Goal: Task Accomplishment & Management: Manage account settings

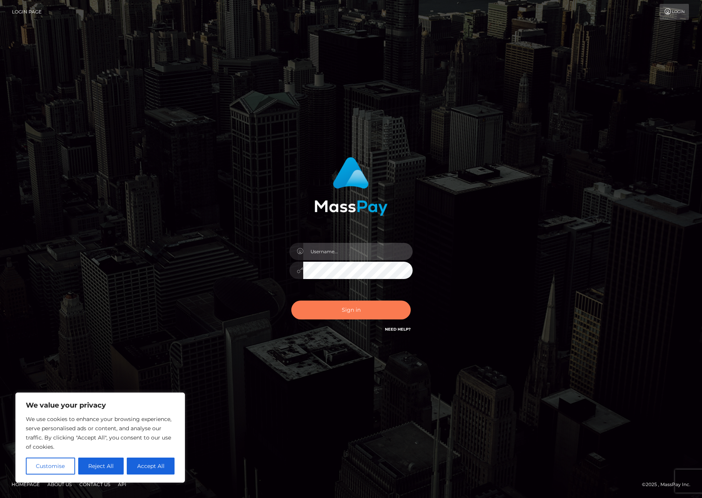
type input "[PERSON_NAME].rollacan"
click at [355, 311] on button "Sign in" at bounding box center [350, 310] width 119 height 19
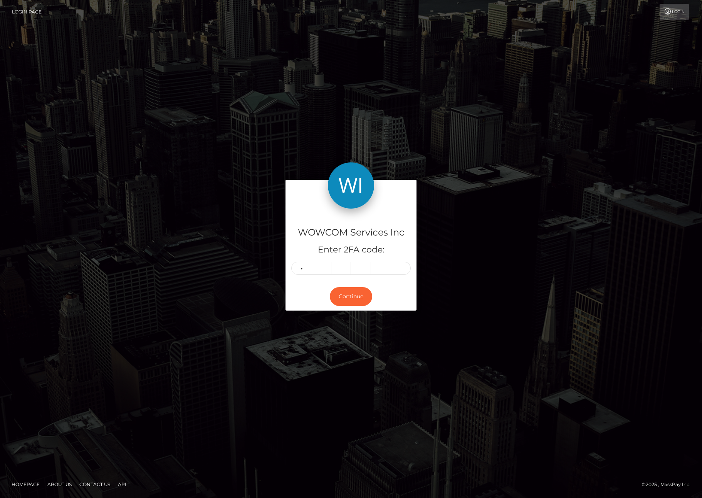
type input "4"
type input "8"
type input "7"
type input "6"
type input "9"
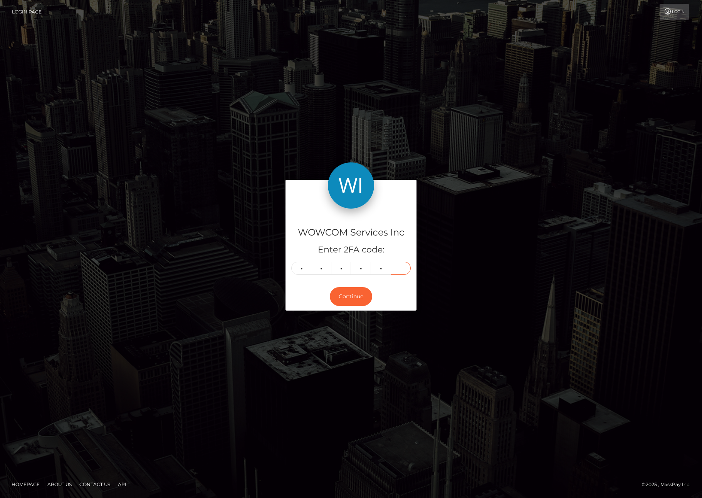
type input "0"
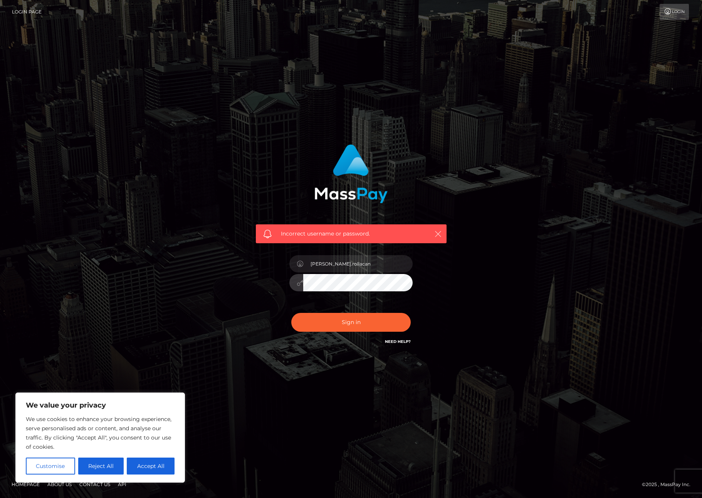
click at [439, 235] on icon "button" at bounding box center [438, 234] width 8 height 8
click at [437, 233] on icon "button" at bounding box center [438, 234] width 8 height 8
click at [373, 266] on input "Fanny.rollacan" at bounding box center [357, 263] width 109 height 17
click at [372, 265] on input "Fanny.rollacan" at bounding box center [357, 263] width 109 height 17
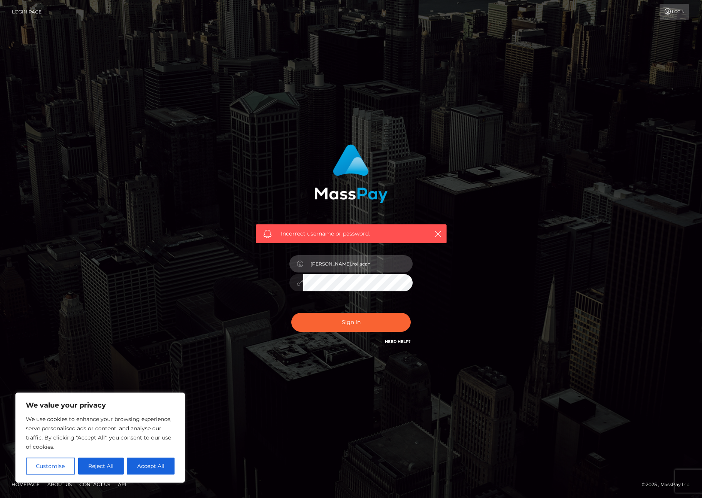
click at [372, 266] on input "Fanny.rollacan" at bounding box center [357, 263] width 109 height 17
click at [372, 266] on input "[PERSON_NAME].rollacan" at bounding box center [357, 263] width 109 height 17
click at [372, 265] on input "Fanny.rollacan" at bounding box center [357, 263] width 109 height 17
paste input "fanny.us"
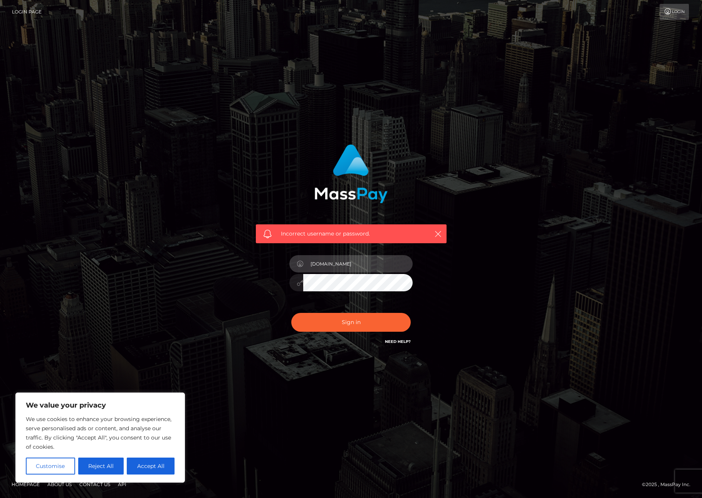
type input "fanny.us"
click at [332, 323] on button "Sign in" at bounding box center [350, 322] width 119 height 19
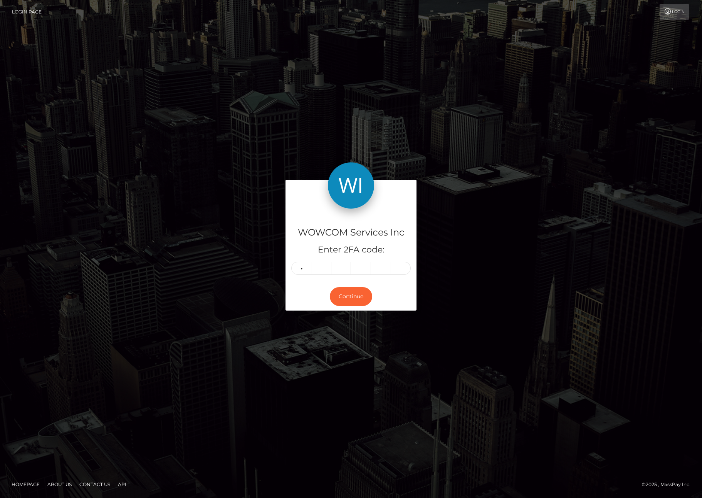
type input "3"
type input "6"
type input "2"
type input "7"
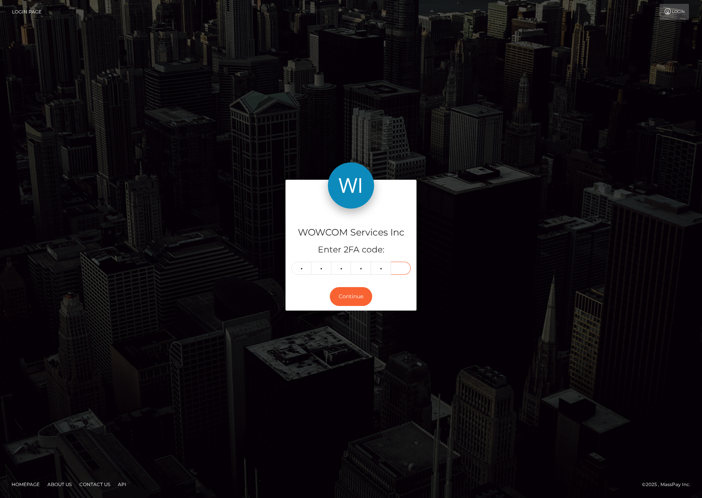
type input "7"
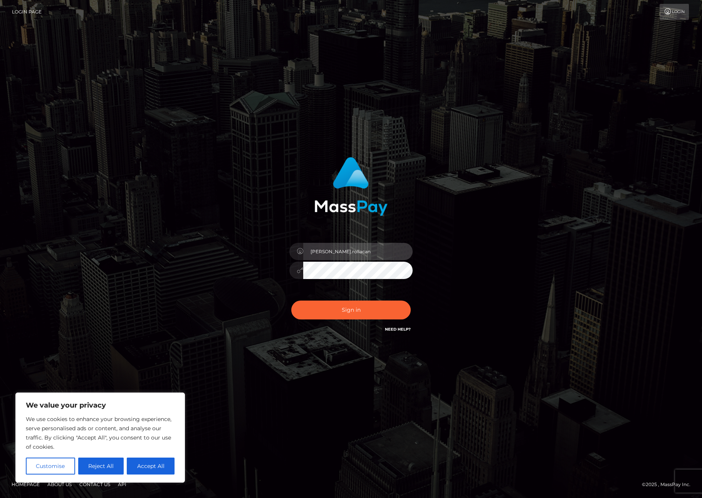
click at [350, 246] on input "Fanny.rollacan" at bounding box center [357, 251] width 109 height 17
type input "[PERSON_NAME][DOMAIN_NAME]"
click at [352, 314] on button "Sign in" at bounding box center [350, 310] width 119 height 19
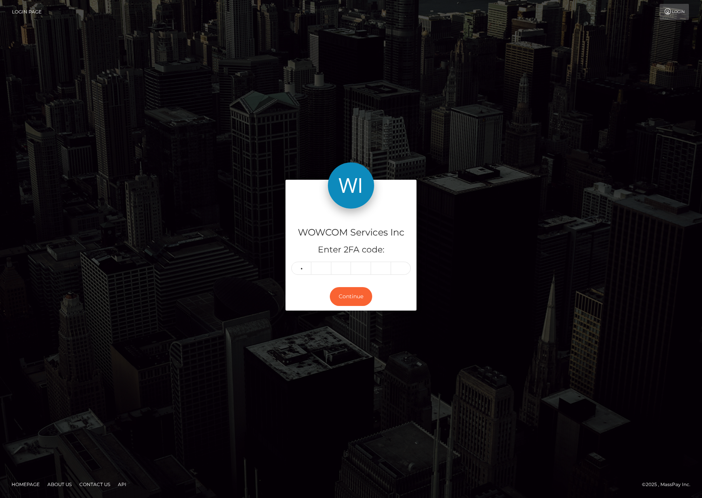
type input "3"
type input "9"
type input "7"
type input "4"
type input "2"
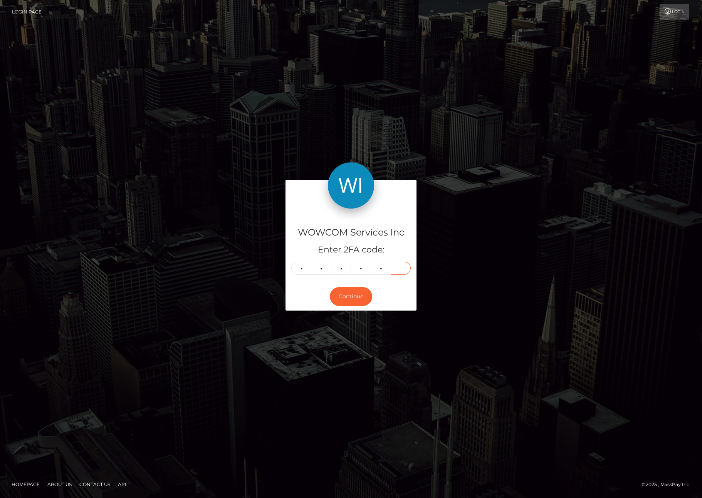
type input "8"
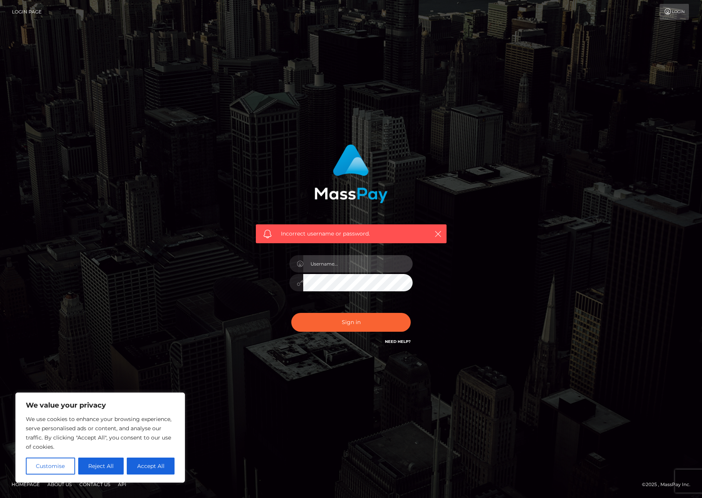
type input "Fanny.wow"
click at [358, 320] on button "Sign in" at bounding box center [350, 322] width 119 height 19
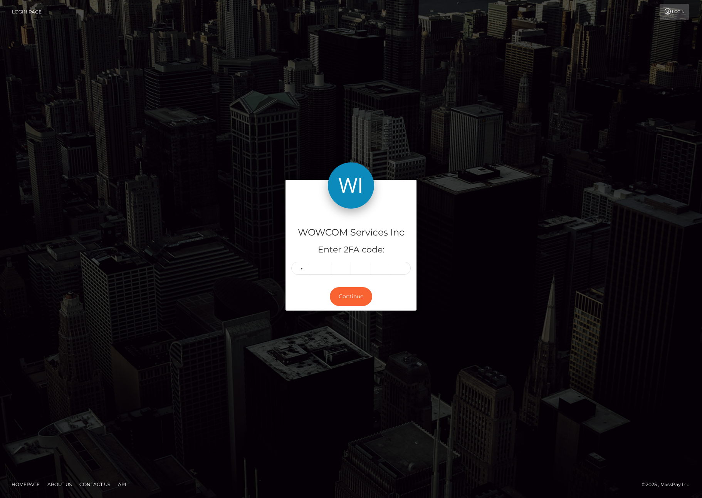
type input "6"
type input "7"
type input "8"
type input "6"
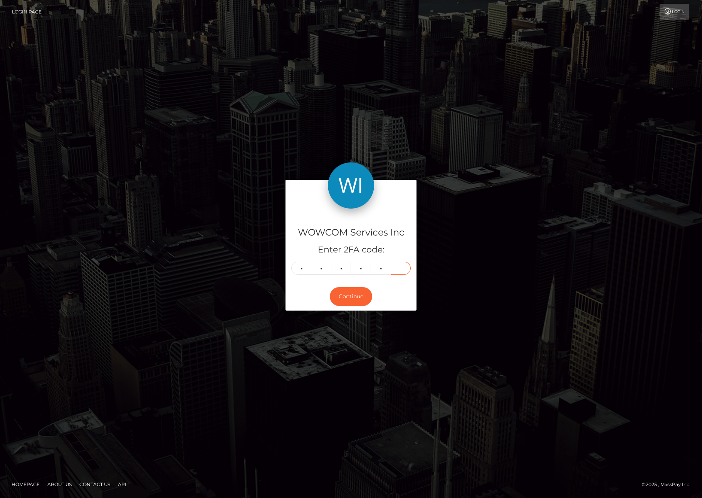
type input "0"
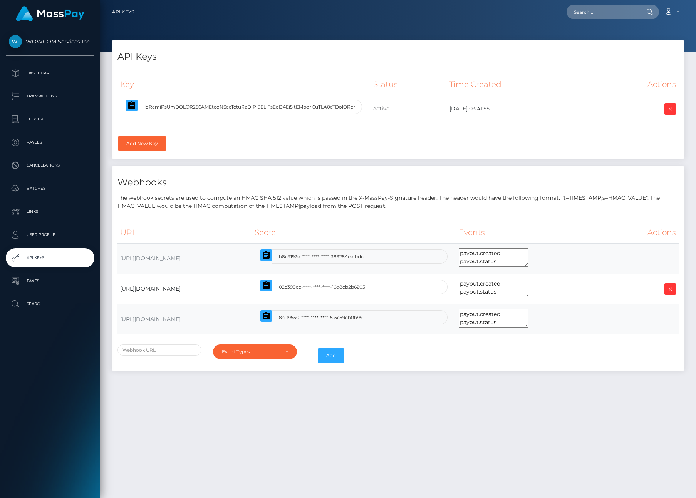
select select
click at [295, 421] on div "API Keys Key Status Time Created Actions [DOMAIN_NAME]" at bounding box center [398, 265] width 596 height 451
click at [252, 258] on td "[URL][DOMAIN_NAME]" at bounding box center [184, 258] width 134 height 30
click at [680, 11] on link "Account" at bounding box center [671, 12] width 23 height 16
click at [663, 50] on link "Logout" at bounding box center [653, 49] width 62 height 14
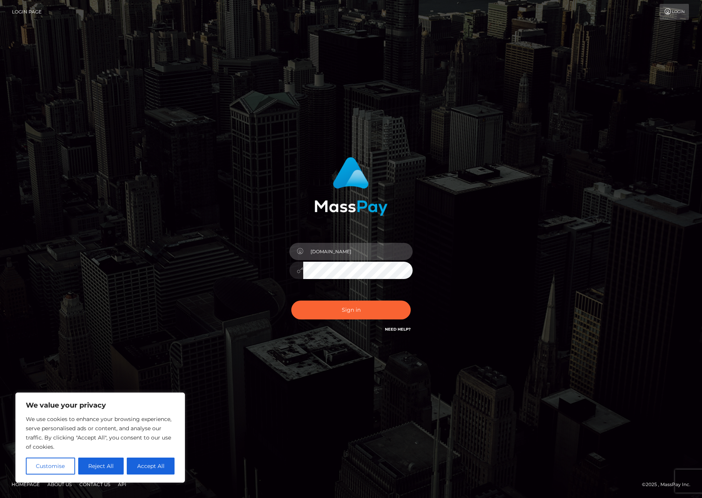
click at [353, 253] on input "[DOMAIN_NAME]" at bounding box center [357, 251] width 109 height 17
click at [353, 252] on input "[DOMAIN_NAME]" at bounding box center [357, 251] width 109 height 17
click at [353, 253] on input "[DOMAIN_NAME]" at bounding box center [357, 251] width 109 height 17
paste input "[PERSON_NAME].rollacan"
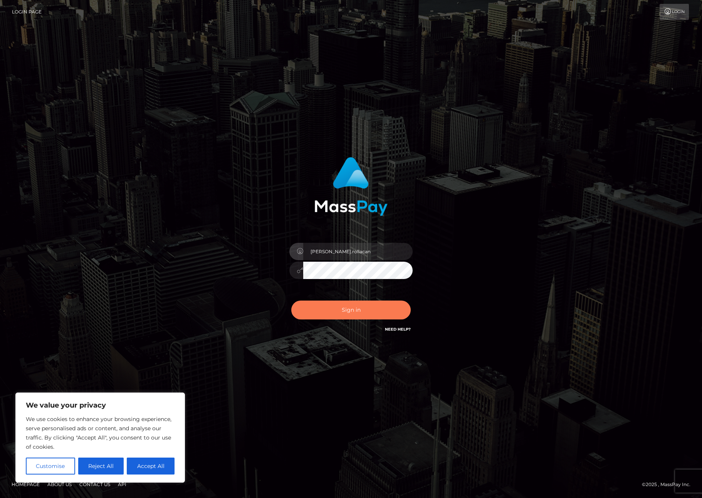
type input "[PERSON_NAME].rollacan"
click at [389, 313] on button "Sign in" at bounding box center [350, 310] width 119 height 19
click at [355, 251] on input "[PERSON_NAME].rollacan" at bounding box center [357, 251] width 109 height 17
click at [358, 253] on input "[PERSON_NAME].rollacan" at bounding box center [357, 251] width 109 height 17
click at [357, 253] on input "Fanny.rollacan" at bounding box center [357, 251] width 109 height 17
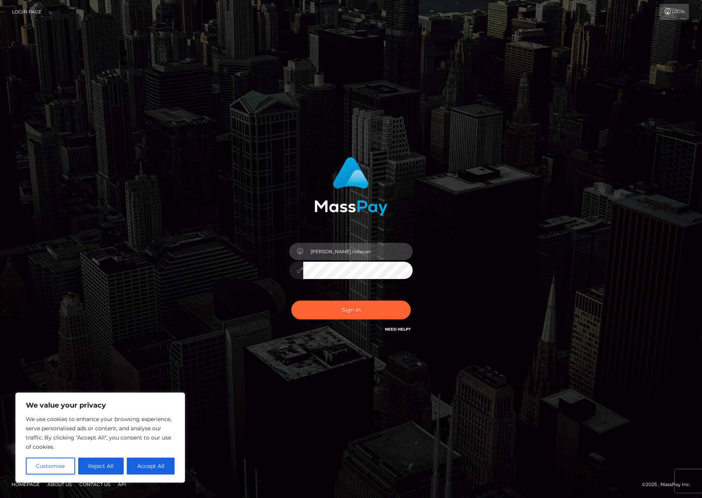
click at [357, 253] on input "Fanny.rollacan" at bounding box center [357, 251] width 109 height 17
paste input "usa"
type input "Fanny.rollausa"
click at [330, 316] on button "Sign in" at bounding box center [350, 310] width 119 height 19
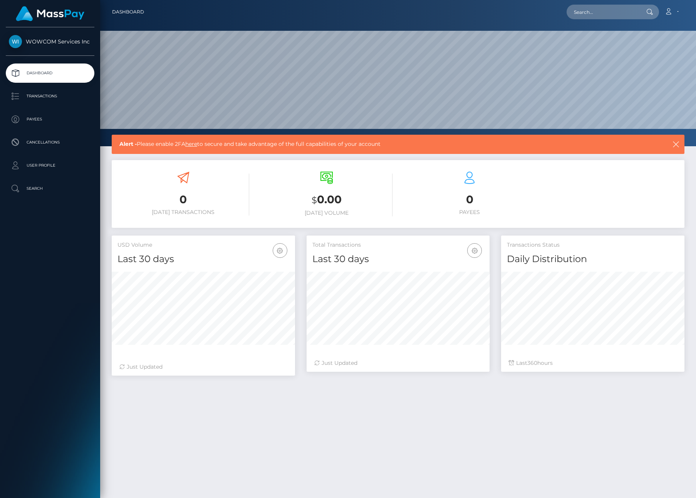
scroll to position [137, 183]
click at [194, 144] on link "here" at bounding box center [191, 144] width 12 height 7
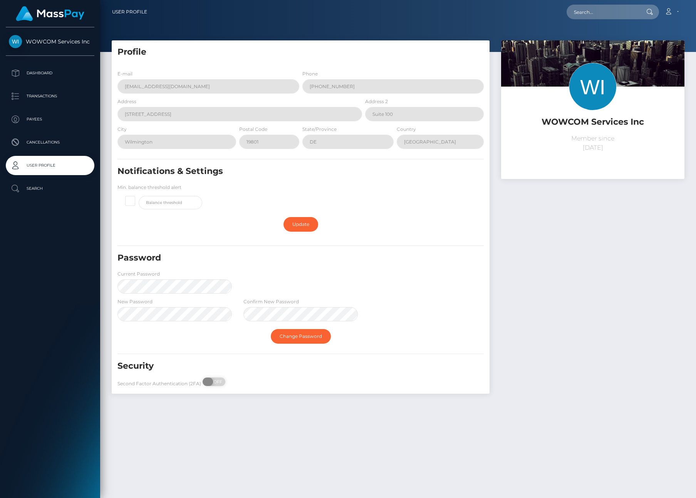
click at [220, 384] on span "OFF" at bounding box center [216, 382] width 19 height 8
checkbox input "true"
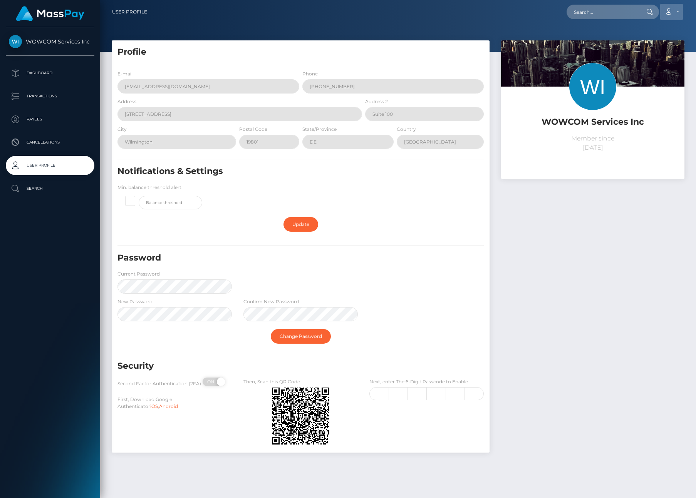
click at [678, 14] on link "Account" at bounding box center [671, 12] width 23 height 16
click at [656, 52] on link "Logout" at bounding box center [653, 49] width 62 height 14
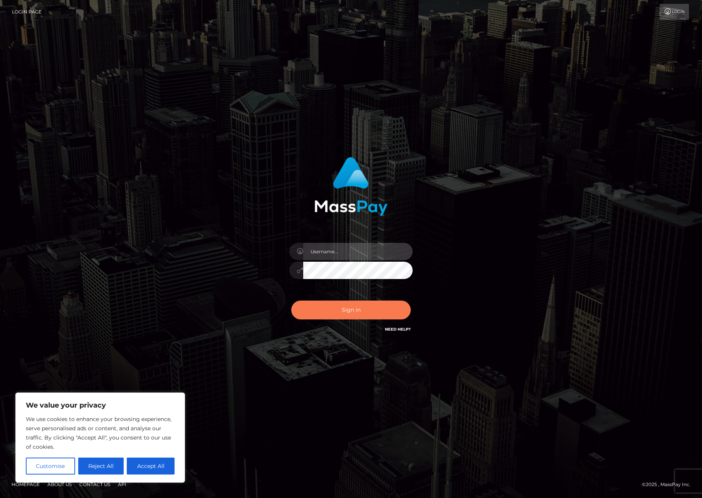
type input "[PERSON_NAME].rollausa"
click at [352, 314] on button "Sign in" at bounding box center [350, 310] width 119 height 19
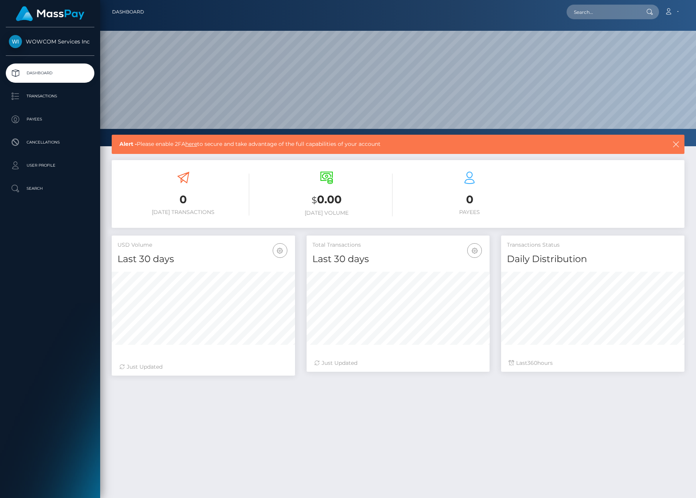
scroll to position [137, 183]
click at [676, 13] on link "Account" at bounding box center [671, 12] width 23 height 16
click at [59, 268] on div "WOWCOM Services Inc Dashboard Transactions Payees Cancellations Search" at bounding box center [50, 261] width 100 height 469
click at [196, 144] on link "here" at bounding box center [191, 144] width 12 height 7
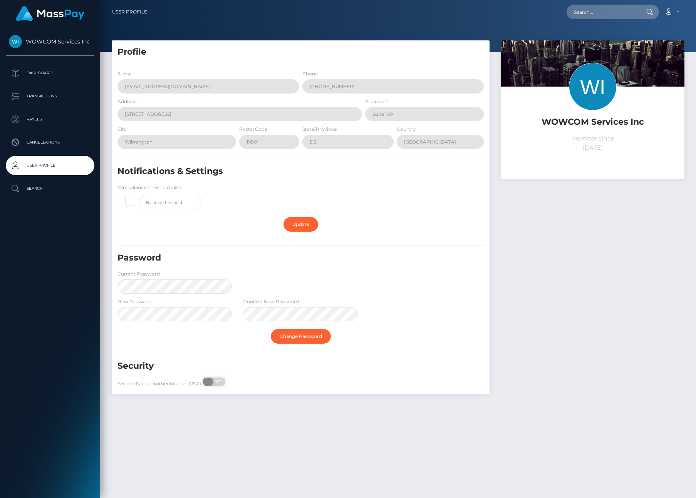
click at [216, 384] on span "OFF" at bounding box center [216, 382] width 19 height 8
checkbox input "true"
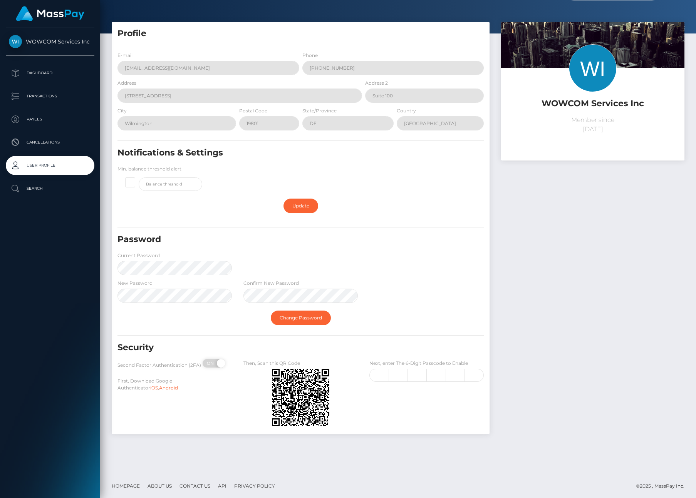
scroll to position [20, 0]
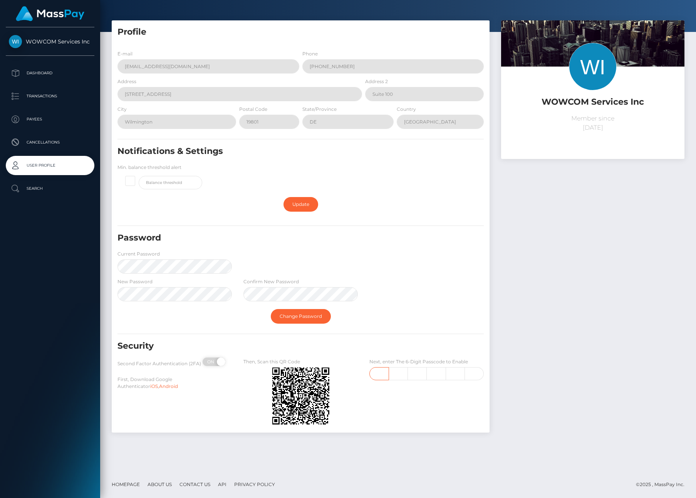
click at [376, 377] on input "text" at bounding box center [378, 373] width 19 height 13
type input "0"
type input "3"
type input "7"
type input "1"
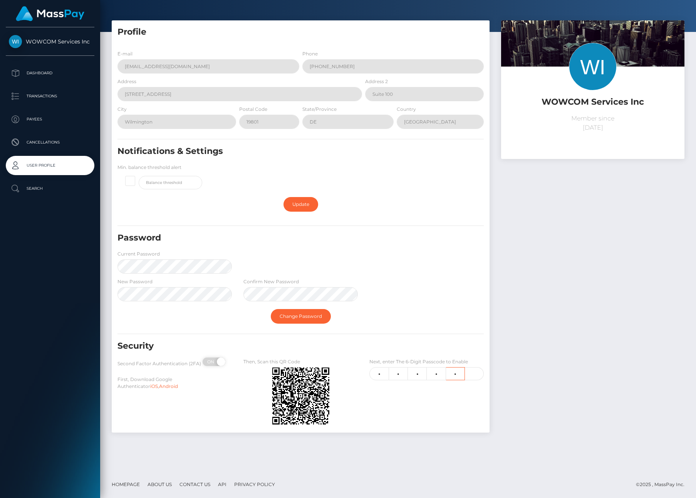
type input "5"
type input "8"
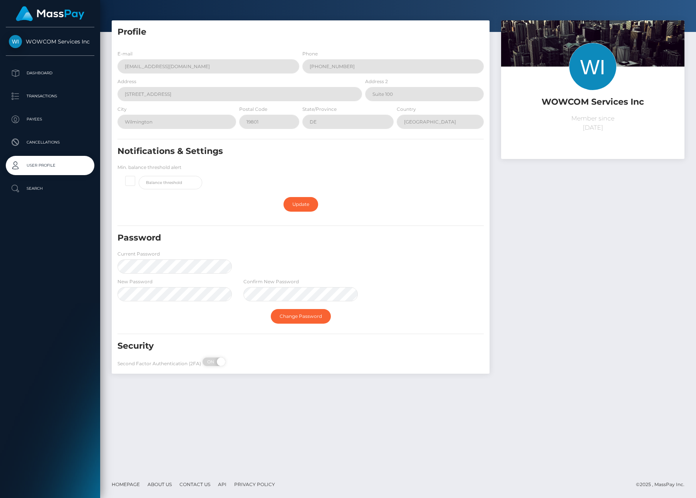
click at [657, 203] on div "WOWCOM Services Inc Member since May 29, 2025" at bounding box center [592, 200] width 195 height 361
click at [41, 72] on p "Dashboard" at bounding box center [50, 73] width 82 height 12
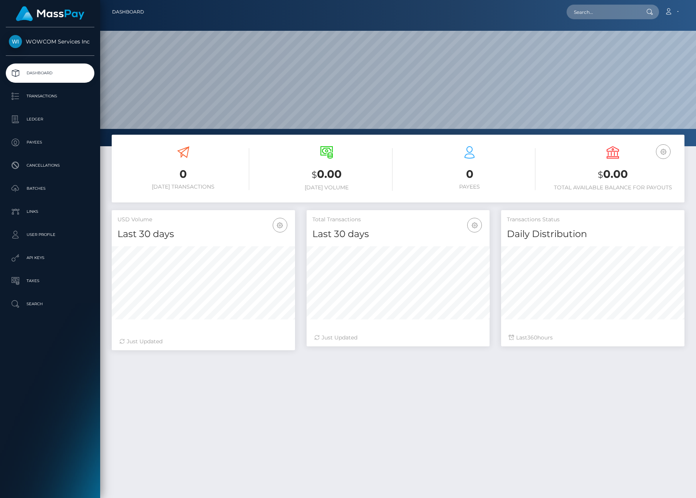
scroll to position [137, 183]
click at [43, 259] on p "API Keys" at bounding box center [50, 258] width 82 height 12
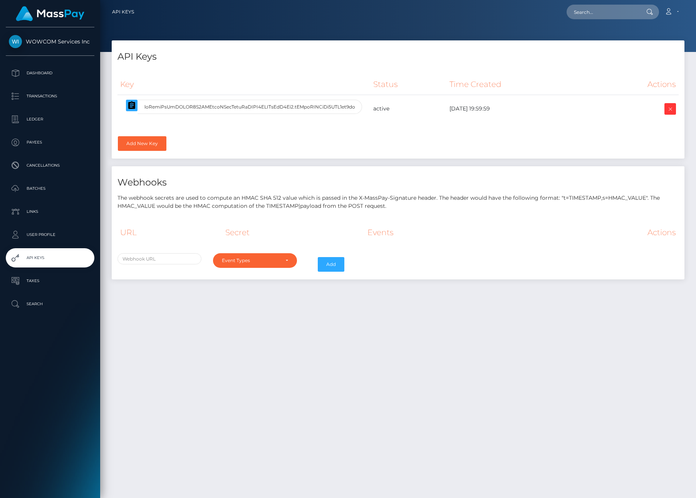
select select
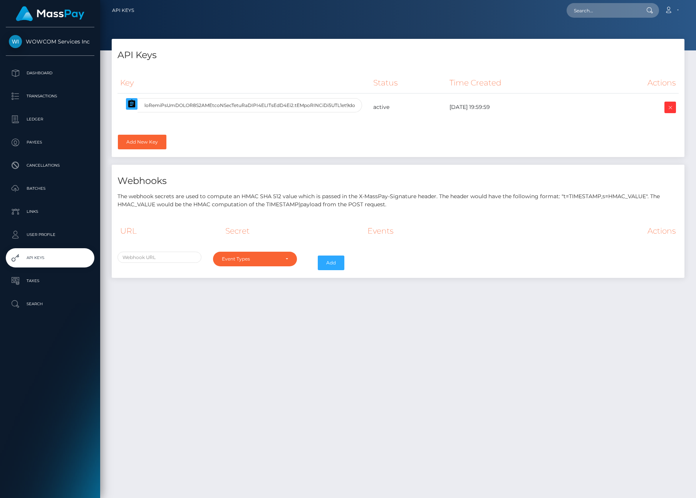
scroll to position [3, 0]
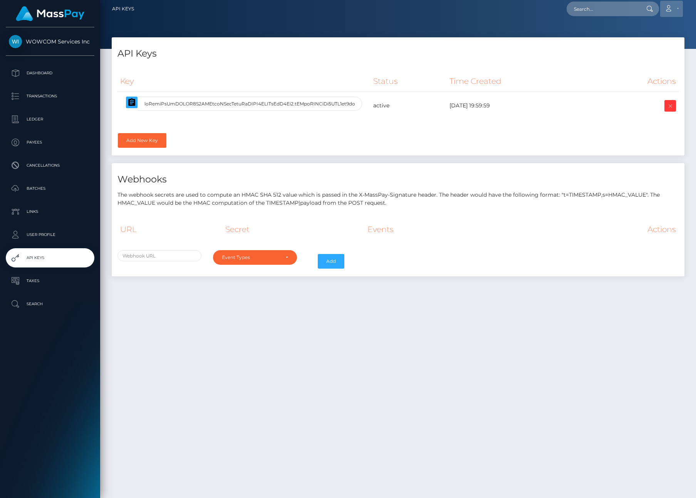
click at [677, 12] on link "Account" at bounding box center [671, 9] width 23 height 16
click at [660, 48] on link "Logout" at bounding box center [653, 46] width 62 height 14
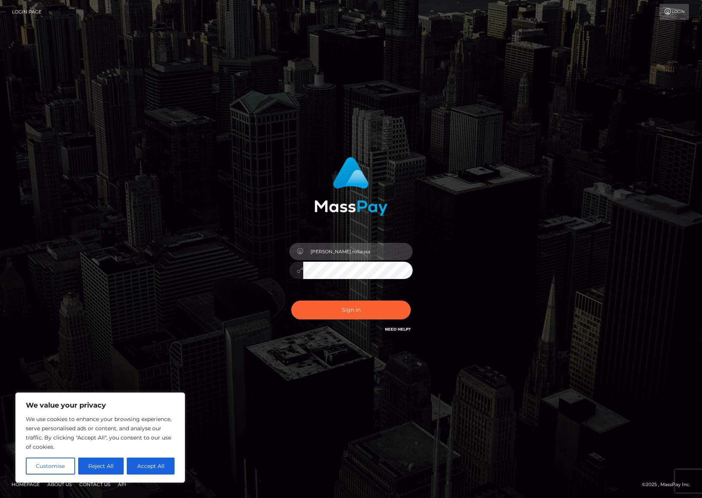
click at [358, 249] on input "Fanny.rollausa" at bounding box center [357, 251] width 109 height 17
click at [369, 253] on input "Fanny.rollacan" at bounding box center [357, 251] width 109 height 17
click at [369, 252] on input "Fanny.rollacan" at bounding box center [357, 251] width 109 height 17
click at [335, 251] on input "Fanny.rollacan" at bounding box center [357, 251] width 109 height 17
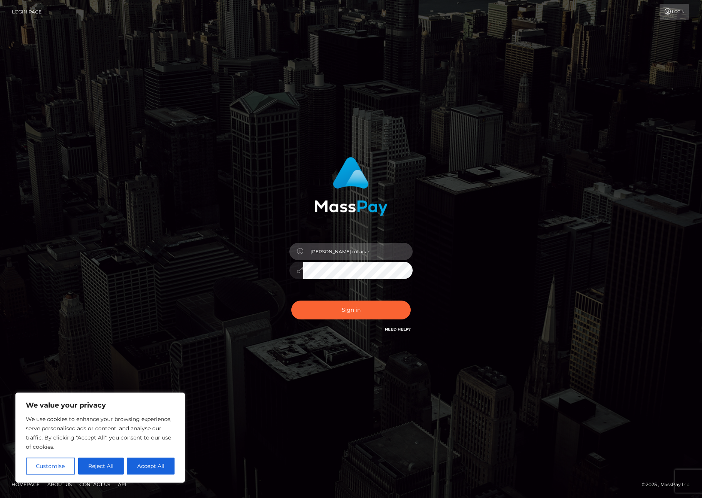
click at [335, 251] on input "Fanny.rollacan" at bounding box center [357, 251] width 109 height 17
paste input "text"
type input "Fanny"
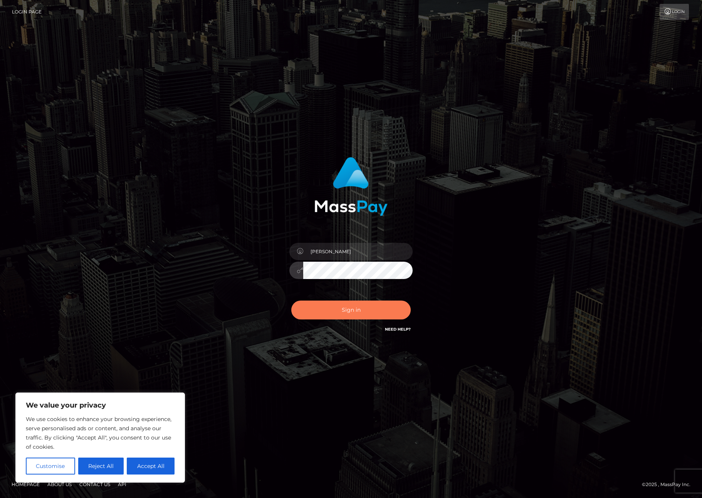
click at [316, 313] on button "Sign in" at bounding box center [350, 310] width 119 height 19
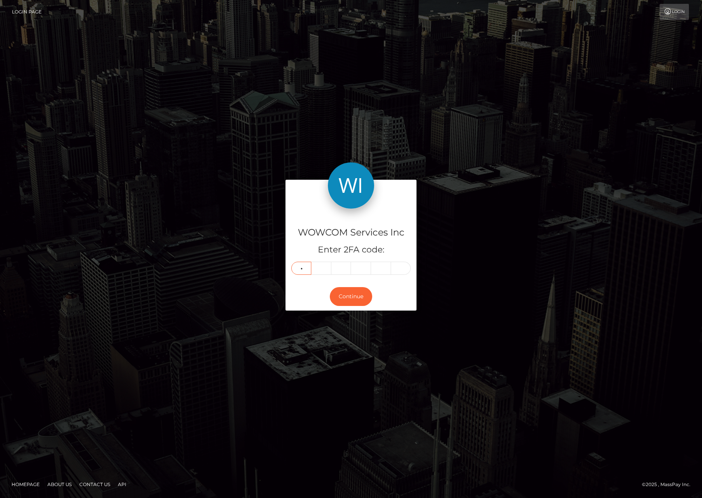
type input "9"
type input "3"
type input "9"
type input "5"
type input "4"
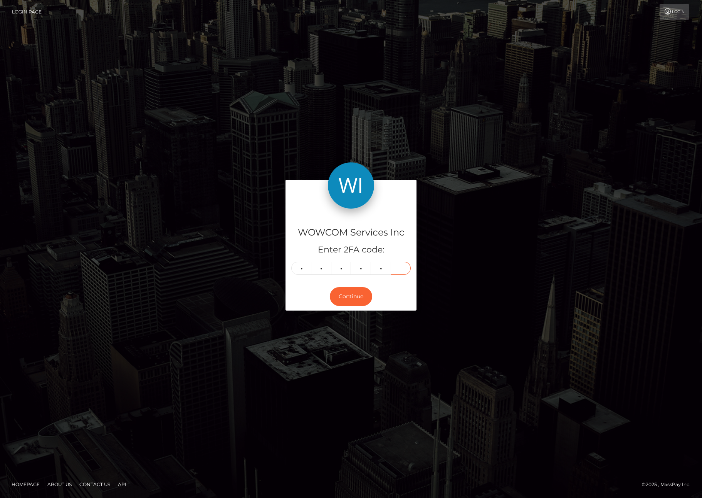
type input "5"
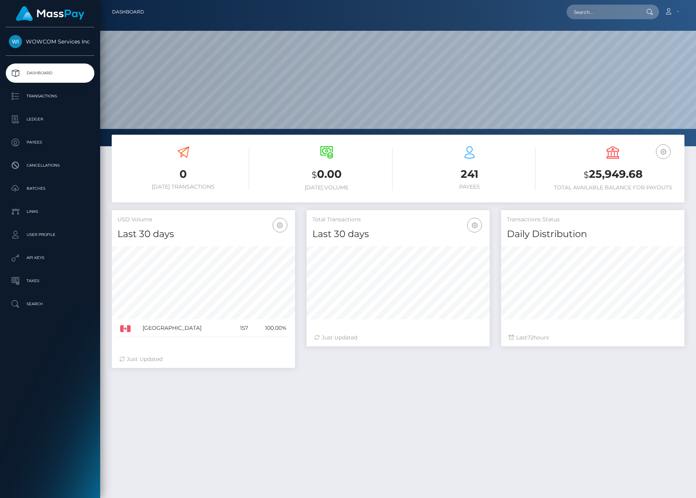
scroll to position [137, 183]
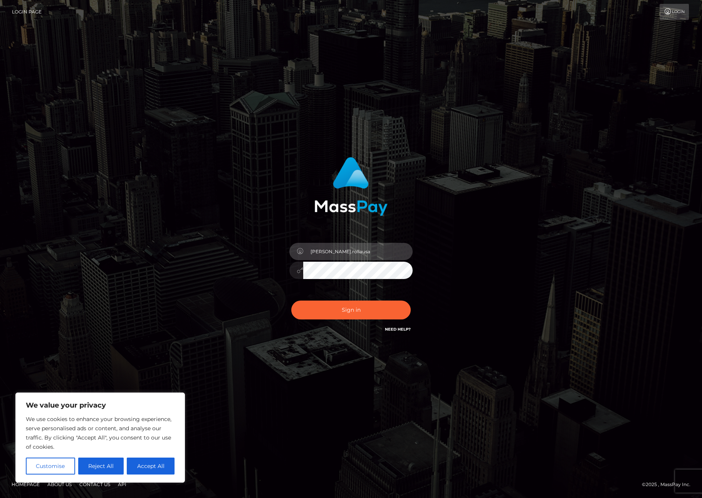
click at [339, 251] on input "[PERSON_NAME].rollausa" at bounding box center [357, 251] width 109 height 17
paste input "fanny.rolla.dev"
type input "fanny.rolla.dev"
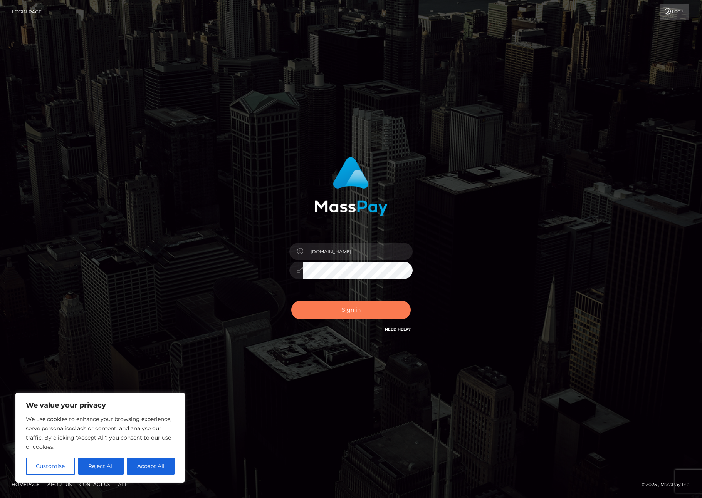
click at [320, 317] on button "Sign in" at bounding box center [350, 310] width 119 height 19
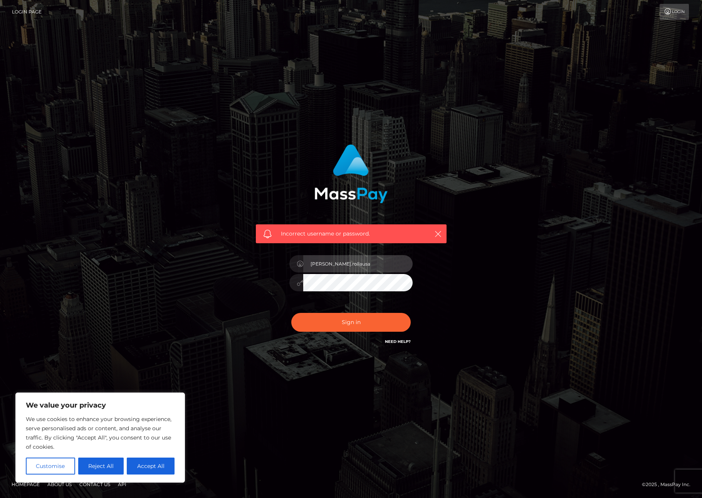
click at [383, 258] on input "[PERSON_NAME].rollausa" at bounding box center [357, 263] width 109 height 17
click at [383, 259] on input "[PERSON_NAME].rollausa" at bounding box center [357, 263] width 109 height 17
click at [379, 266] on input "[PERSON_NAME].rollausa" at bounding box center [357, 263] width 109 height 17
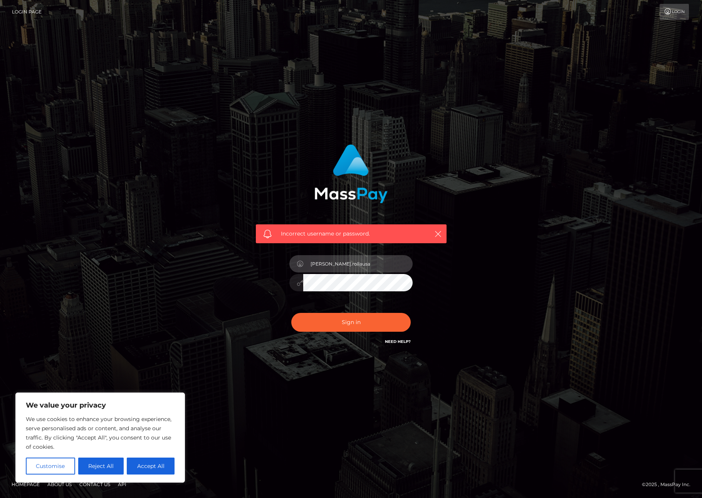
paste input "fanny.rolla.dev"
type input "fanny.rolla.dev"
click at [331, 327] on button "Sign in" at bounding box center [350, 322] width 119 height 19
type input "[PERSON_NAME].rollausa"
click at [436, 237] on icon "button" at bounding box center [438, 234] width 8 height 8
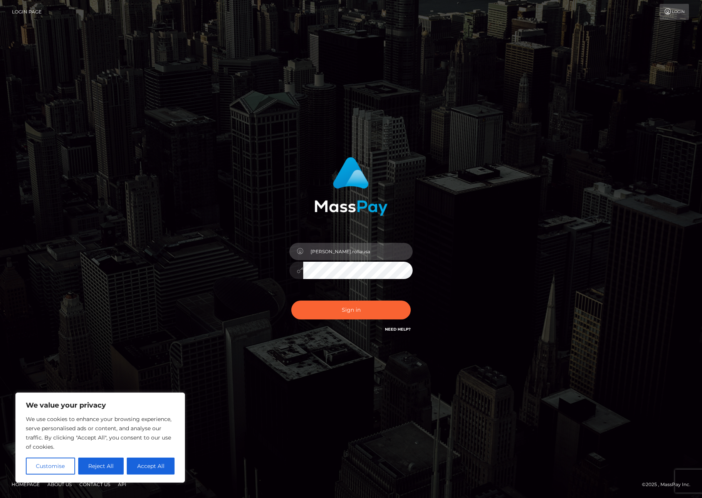
click at [394, 256] on input "[PERSON_NAME].rollausa" at bounding box center [357, 251] width 109 height 17
type input "[DOMAIN_NAME]"
click at [375, 314] on button "Sign in" at bounding box center [350, 310] width 119 height 19
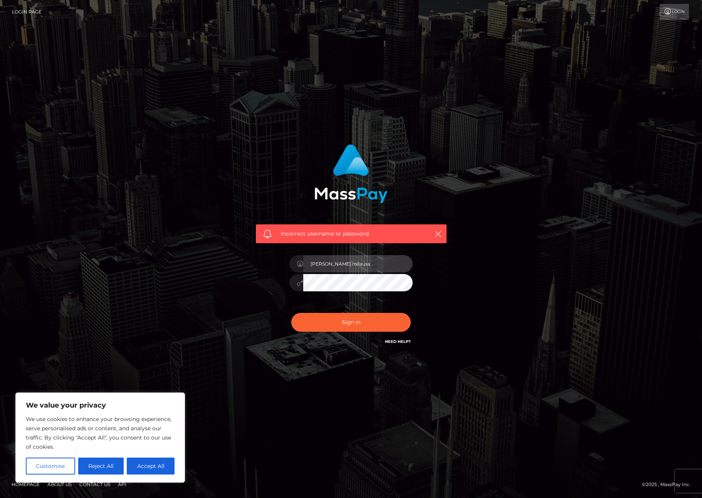
click at [377, 259] on input "[PERSON_NAME].rollausa" at bounding box center [357, 263] width 109 height 17
paste input "[DOMAIN_NAME]"
type input "[DOMAIN_NAME]"
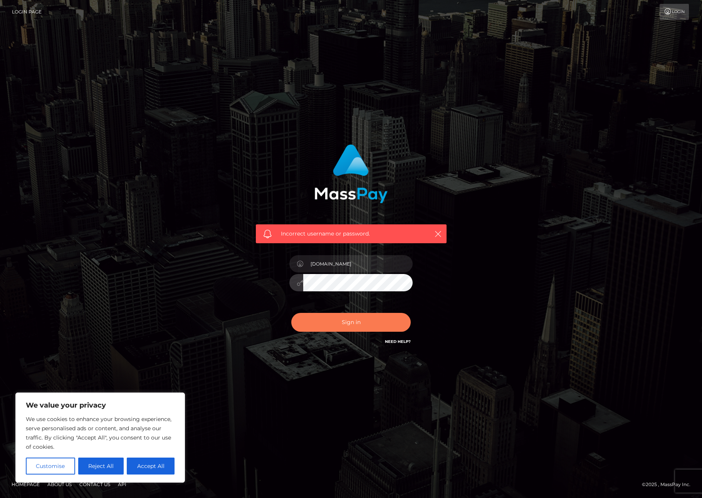
click at [323, 323] on button "Sign in" at bounding box center [350, 322] width 119 height 19
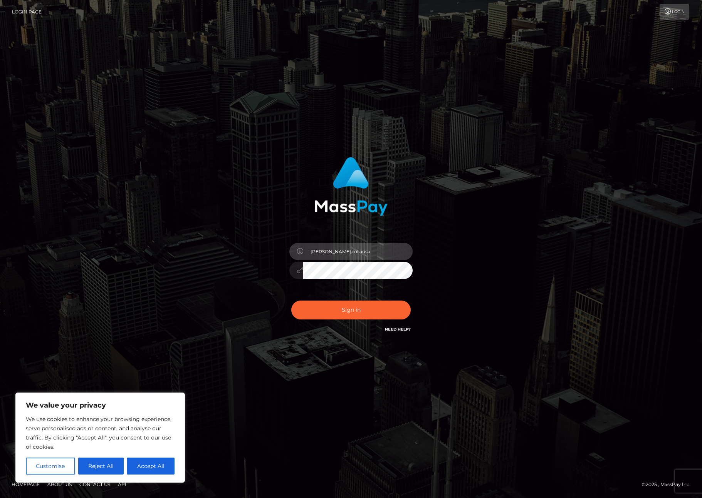
click at [370, 248] on input "[PERSON_NAME].rollausa" at bounding box center [357, 251] width 109 height 17
paste input "[DOMAIN_NAME]"
type input "[DOMAIN_NAME]"
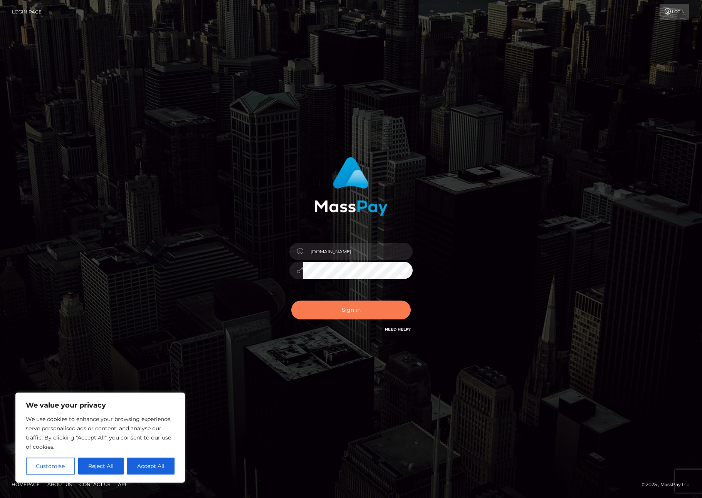
click at [327, 314] on button "Sign in" at bounding box center [350, 310] width 119 height 19
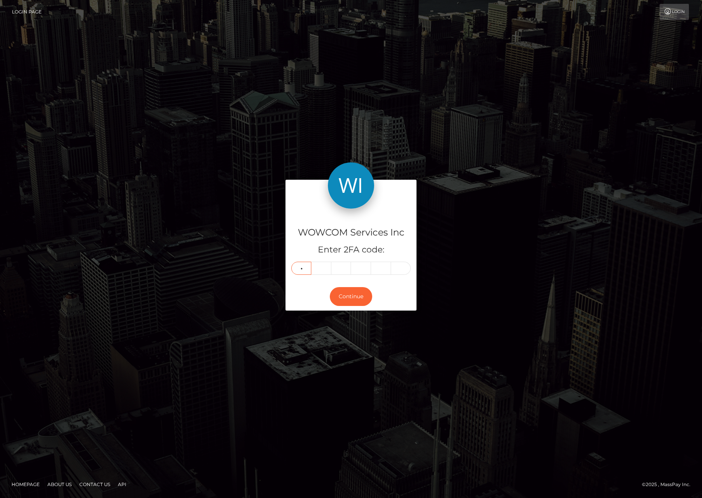
type input "8"
type input "7"
type input "8"
type input "9"
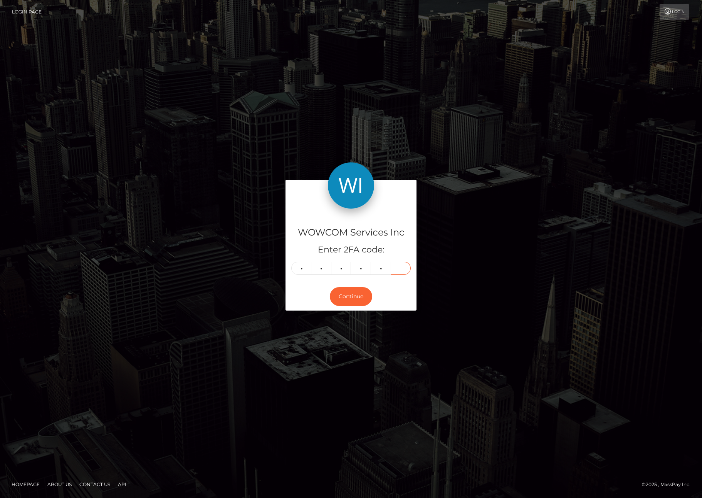
type input "2"
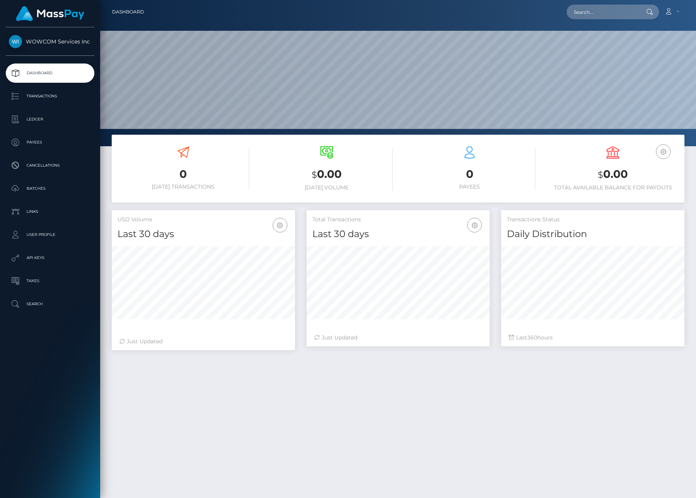
scroll to position [137, 183]
click at [47, 259] on p "API Keys" at bounding box center [50, 258] width 82 height 12
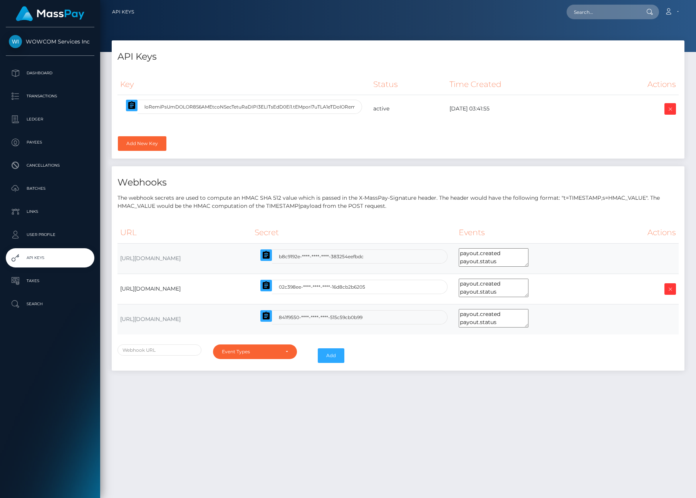
select select
click at [675, 16] on link "Account" at bounding box center [671, 12] width 23 height 16
click at [645, 49] on link "Logout" at bounding box center [653, 49] width 62 height 14
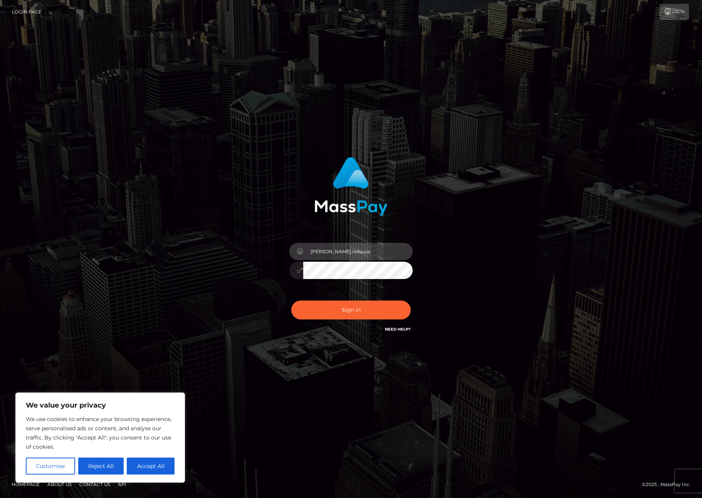
click at [358, 253] on input "[PERSON_NAME].rollausa" at bounding box center [357, 251] width 109 height 17
type input "[PERSON_NAME].rollacan"
click at [340, 311] on button "Sign in" at bounding box center [350, 310] width 119 height 19
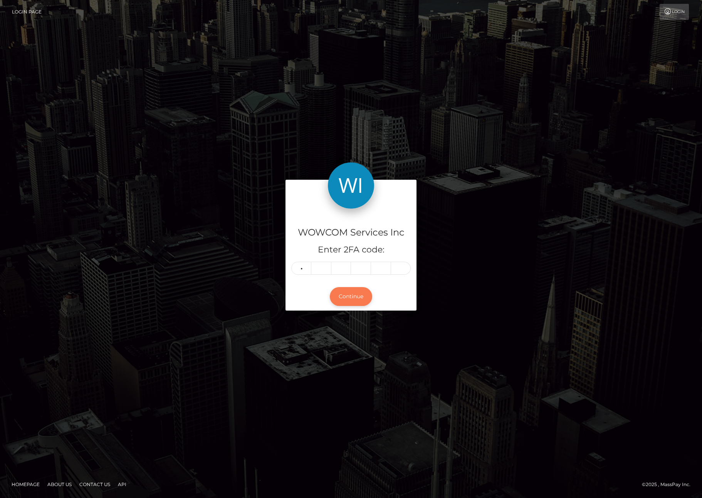
type input "6"
type input "8"
type input "1"
type input "2"
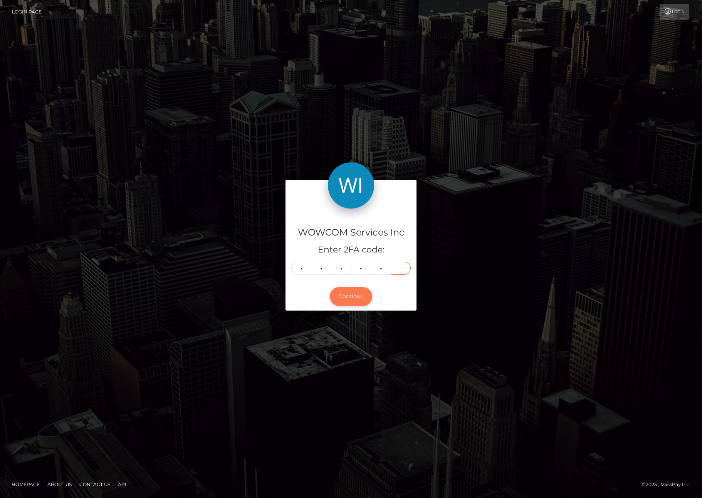
type input "7"
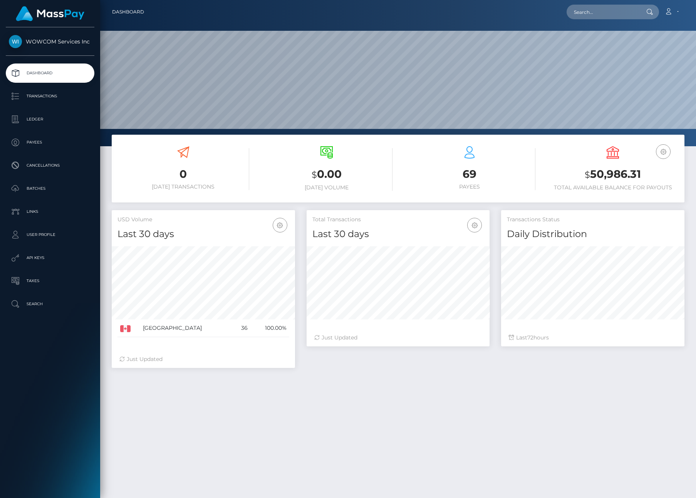
scroll to position [137, 183]
click at [52, 258] on p "API Keys" at bounding box center [50, 258] width 82 height 12
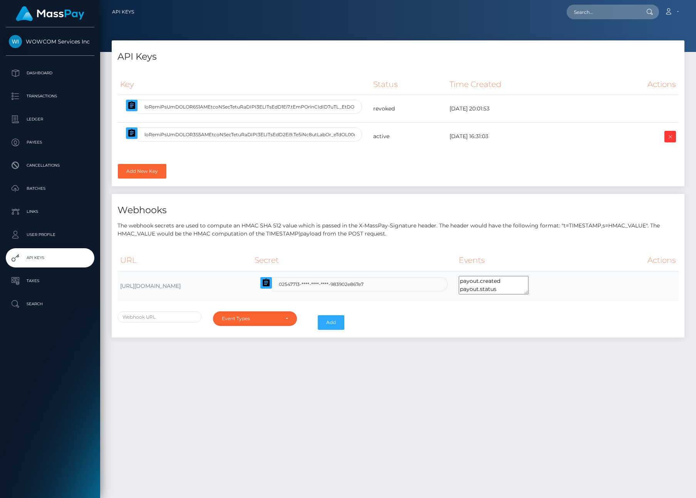
select select
click at [230, 287] on td "[URL][DOMAIN_NAME]" at bounding box center [184, 286] width 134 height 30
click at [42, 215] on p "Links" at bounding box center [50, 212] width 82 height 12
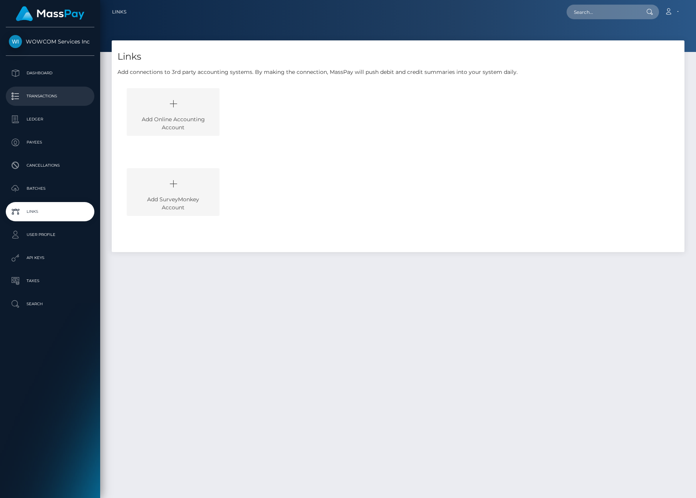
click at [58, 97] on p "Transactions" at bounding box center [50, 96] width 82 height 12
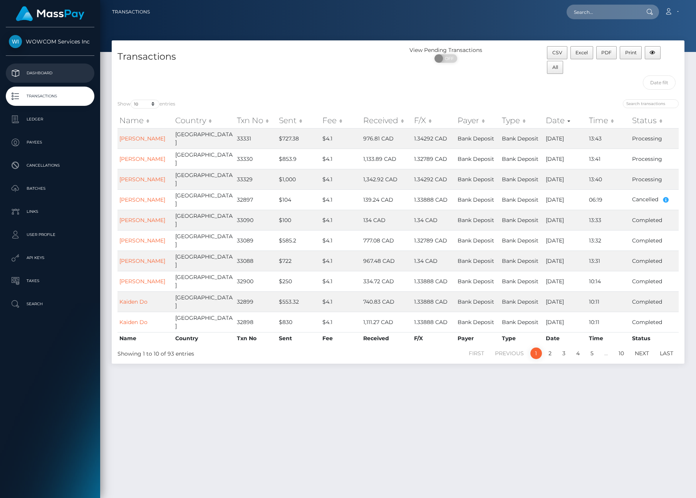
click at [52, 74] on p "Dashboard" at bounding box center [50, 73] width 82 height 12
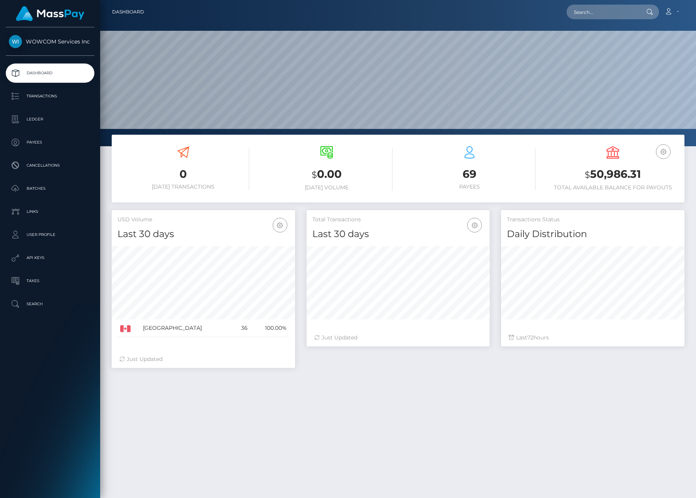
scroll to position [137, 183]
click at [679, 14] on link "Account" at bounding box center [671, 12] width 23 height 16
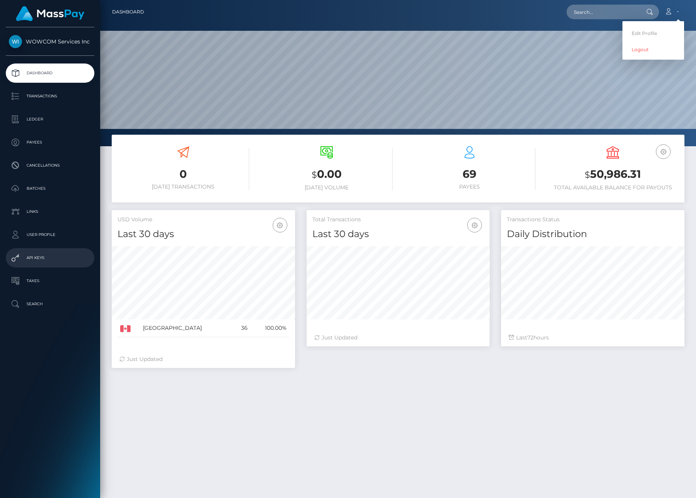
click at [37, 258] on p "API Keys" at bounding box center [50, 258] width 82 height 12
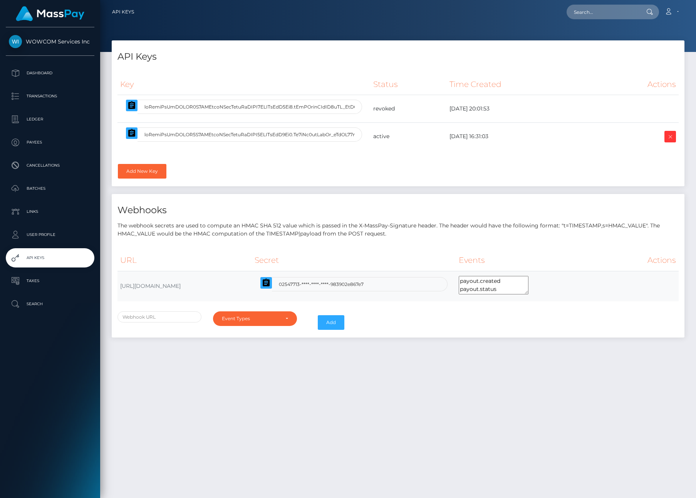
select select
click at [677, 13] on link "Account" at bounding box center [671, 12] width 23 height 16
click at [645, 50] on link "Logout" at bounding box center [653, 49] width 62 height 14
